Goal: Information Seeking & Learning: Learn about a topic

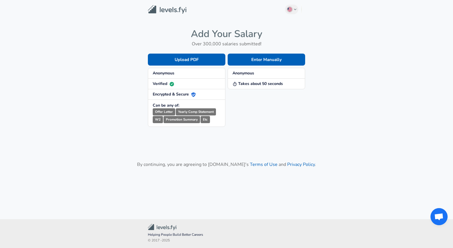
click at [255, 75] on span "Anonymous" at bounding box center [267, 73] width 68 height 6
click at [261, 84] on strong "Takes about 50 seconds" at bounding box center [258, 83] width 50 height 5
click at [272, 57] on button "Enter Manually" at bounding box center [267, 60] width 78 height 12
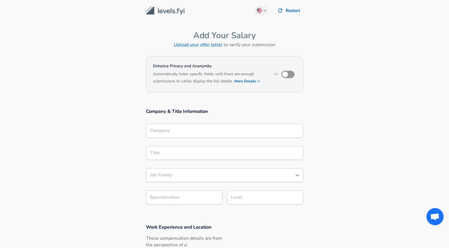
scroll to position [187, 0]
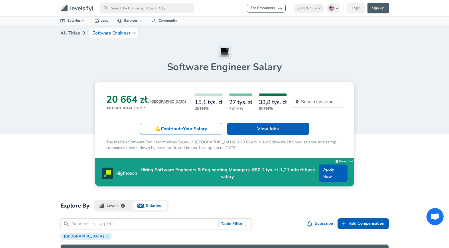
click at [131, 31] on div "Software Engineer" at bounding box center [114, 33] width 50 height 10
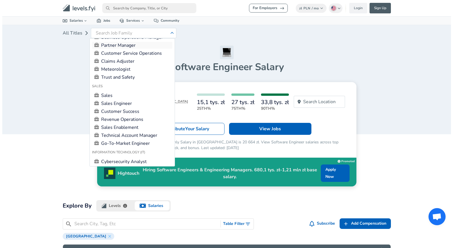
scroll to position [485, 0]
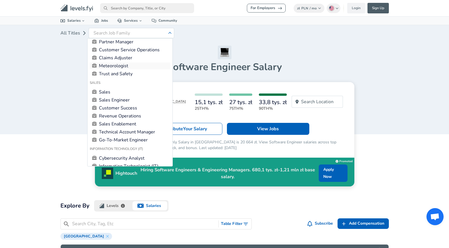
click at [115, 64] on link "Meteorologist" at bounding box center [130, 65] width 80 height 7
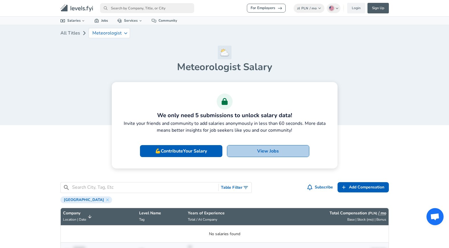
click at [268, 153] on p "View Jobs" at bounding box center [268, 151] width 22 height 7
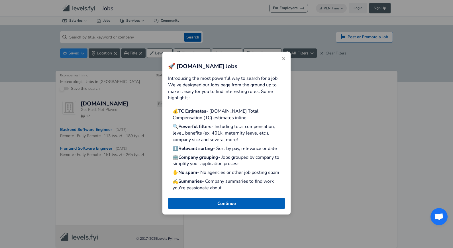
click at [281, 61] on button "Close" at bounding box center [283, 58] width 9 height 9
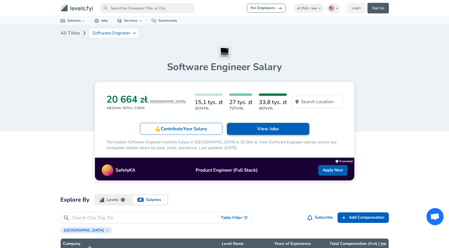
click at [254, 127] on link "View Jobs" at bounding box center [268, 129] width 82 height 12
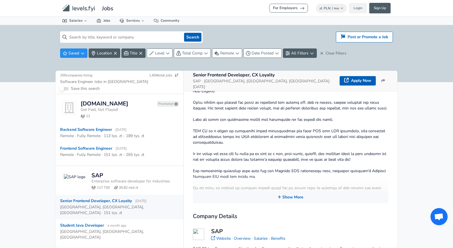
scroll to position [156, 0]
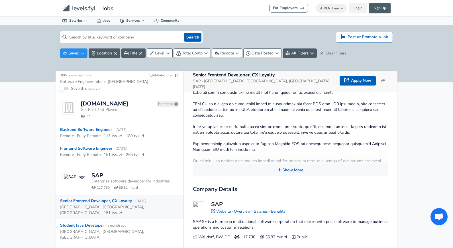
click at [231, 176] on section "Company Details SAP Website · Overview · Salaries · Benefits SAP SE is a Europe…" at bounding box center [291, 214] width 214 height 77
click at [287, 164] on button "Show More" at bounding box center [291, 170] width 196 height 12
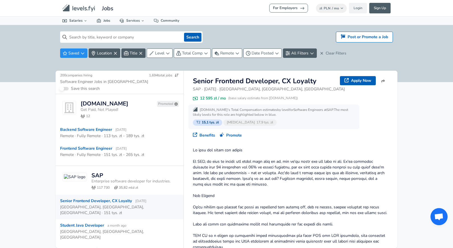
scroll to position [0, 0]
